Goal: Task Accomplishment & Management: Manage account settings

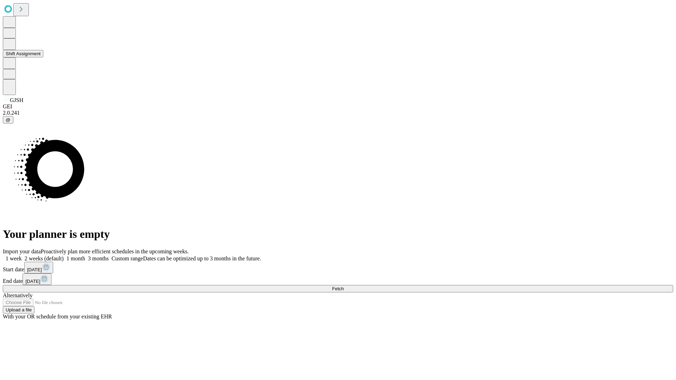
click at [43, 57] on button "Shift Assignment" at bounding box center [23, 53] width 40 height 7
